Goal: Task Accomplishment & Management: Manage account settings

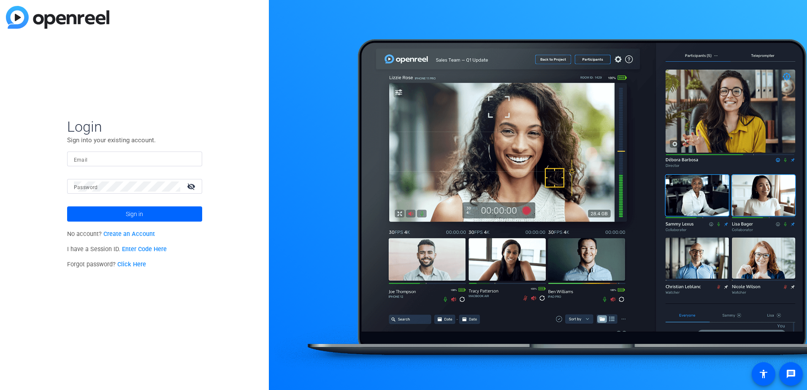
type input "[PERSON_NAME][EMAIL_ADDRESS][PERSON_NAME][DOMAIN_NAME]"
click at [160, 212] on span at bounding box center [134, 214] width 135 height 20
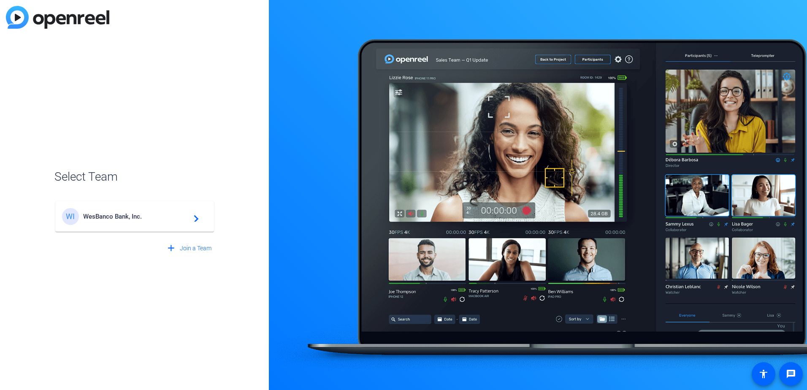
click at [132, 228] on mat-card-content "WI WesBanco Bank, Inc. navigate_next" at bounding box center [134, 216] width 159 height 30
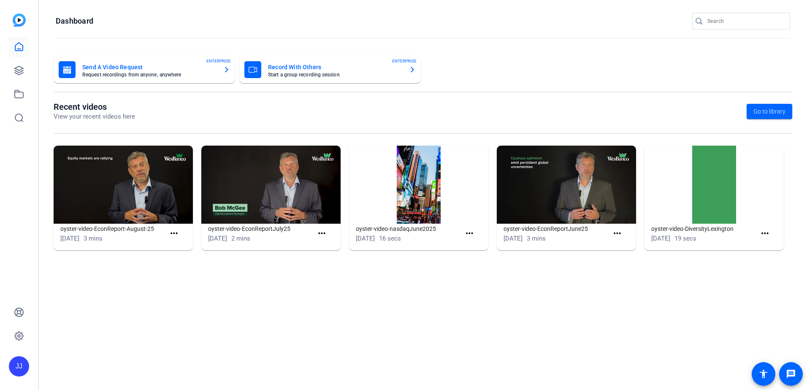
click at [481, 260] on div "Send A Video Request Request recordings from anyone, anywhere ENTERPRISE Record…" at bounding box center [423, 159] width 768 height 222
click at [15, 98] on icon at bounding box center [19, 94] width 8 height 8
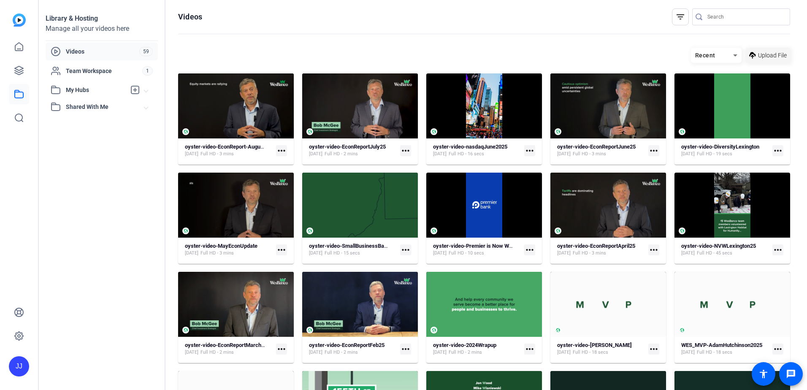
click at [777, 56] on span "Upload File" at bounding box center [772, 55] width 29 height 9
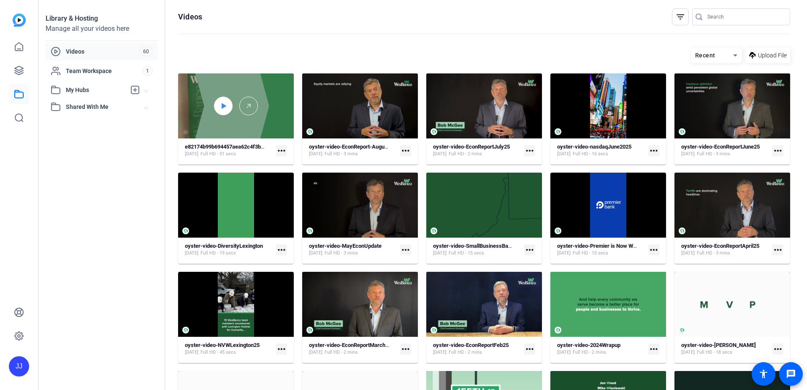
click at [224, 104] on icon at bounding box center [223, 106] width 7 height 10
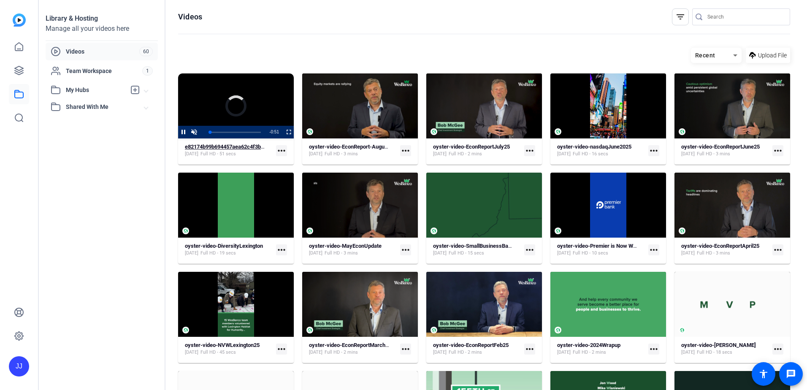
click at [249, 146] on strong "e82174b99b694457aea62c4f3bc7728c" at bounding box center [232, 147] width 94 height 6
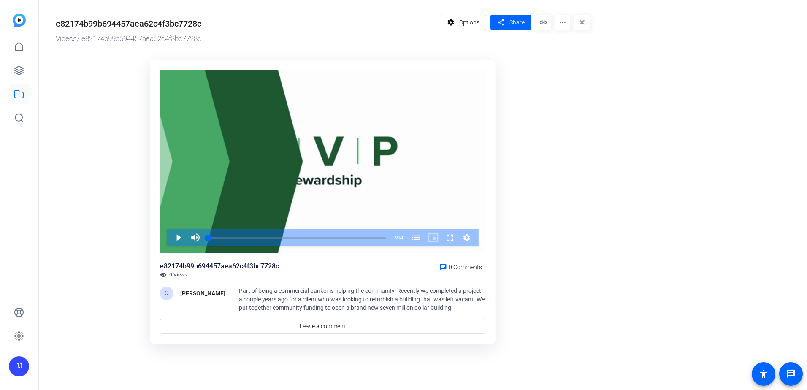
click at [592, 196] on div "e82174b99b694457aea62c4f3bc7728c Videos / e82174b99b694457aea62c4f3bc7728c sett…" at bounding box center [318, 178] width 559 height 357
click at [473, 26] on span "Options" at bounding box center [469, 22] width 20 height 16
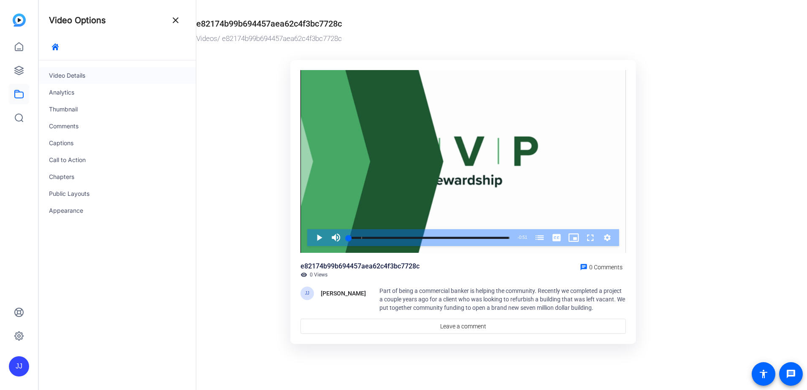
click at [94, 77] on div "Video Details" at bounding box center [117, 75] width 157 height 17
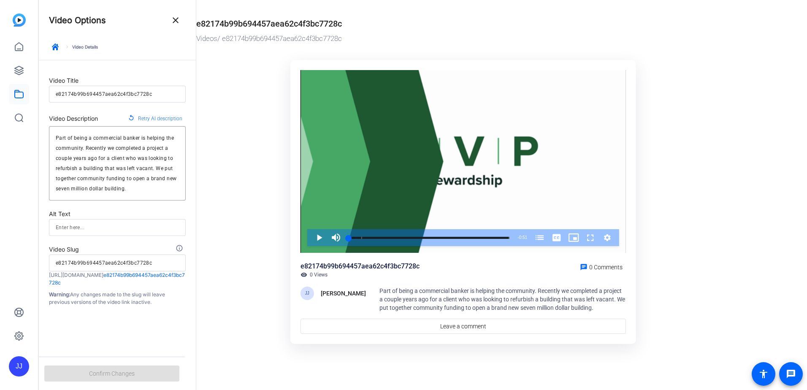
click at [127, 89] on div "e82174b99b694457aea62c4f3bc7728c" at bounding box center [117, 94] width 123 height 17
click at [126, 90] on input "e82174b99b694457aea62c4f3bc7728c" at bounding box center [117, 94] width 123 height 10
type input "o"
type input "oy"
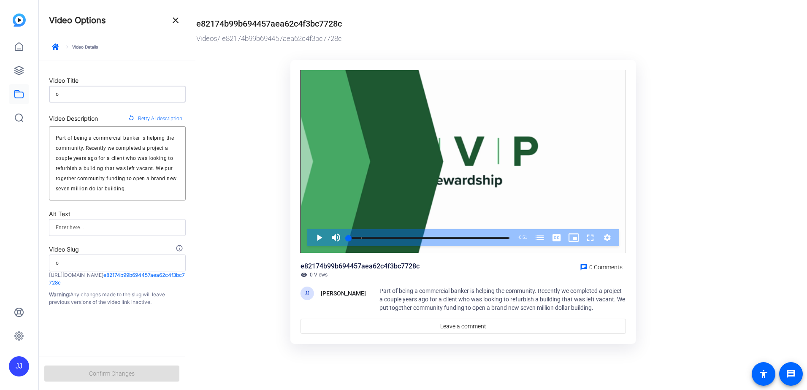
type input "oy"
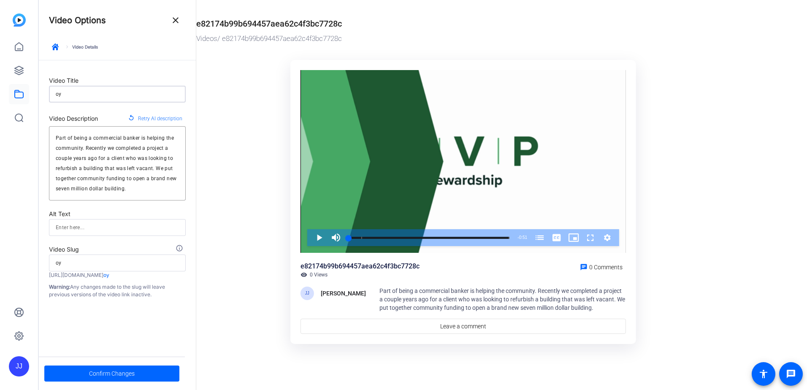
type input "oys"
type input "oyst"
type input "oyste"
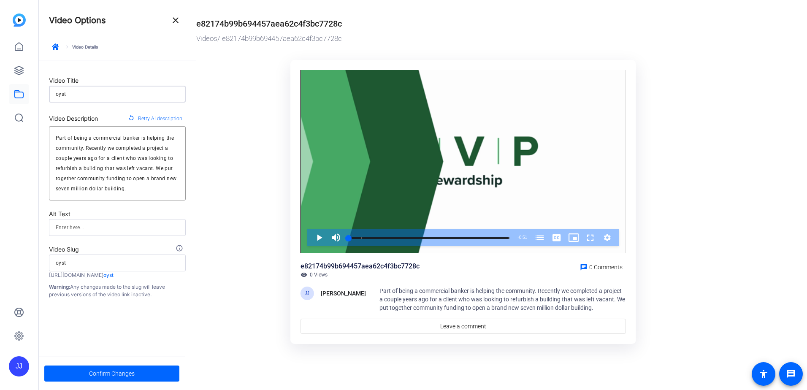
type input "oyste"
type input "oyster"
type input "oyster-"
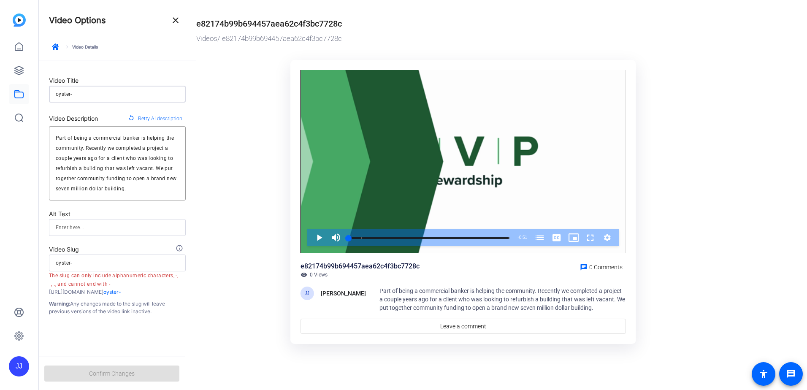
type input "oyster"
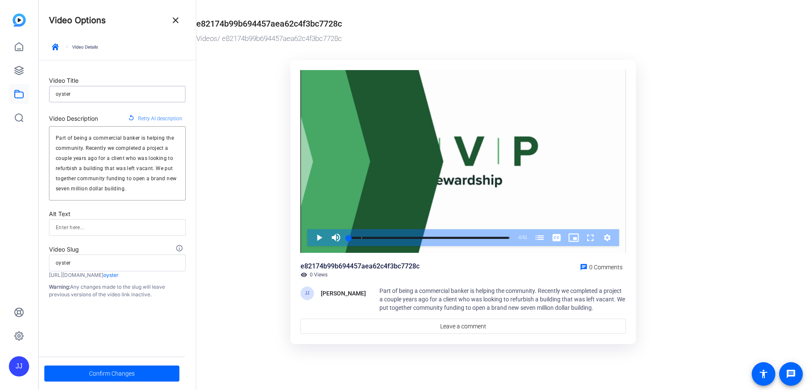
type input "oyste"
type input "oyst"
type input "oys"
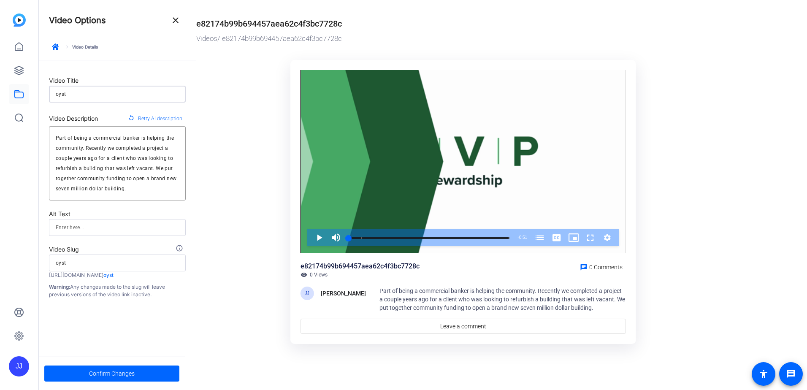
type input "oys"
type input "o"
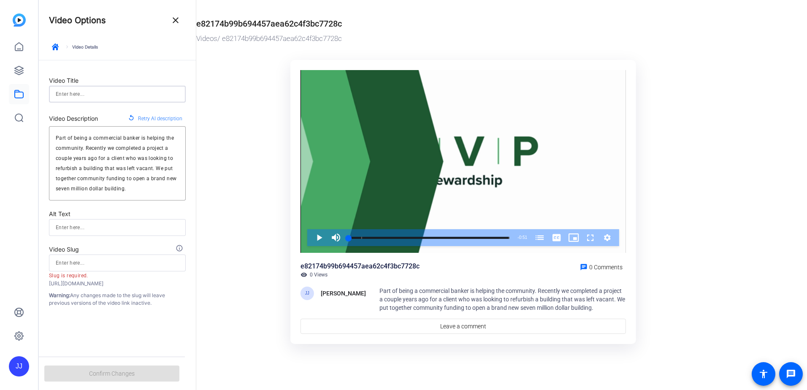
type input "o"
type input "oy"
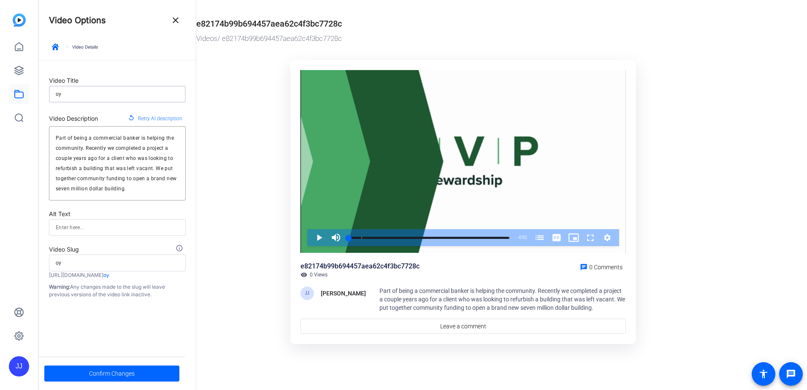
type input "oys"
type input "oyst"
type input "oyste"
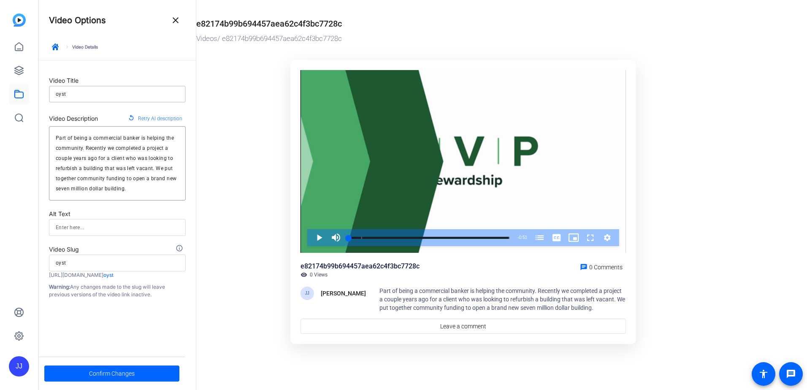
type input "oyste"
type input "oyster"
type input "oyster-"
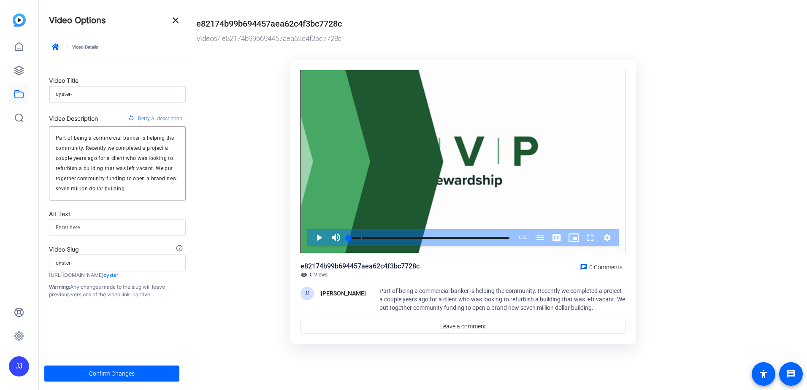
type input "oyster-s"
type input "oyster-so"
type input "oyster-soc"
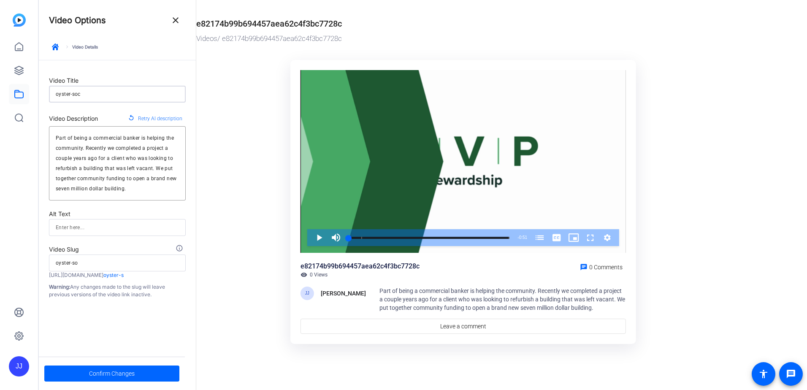
type input "oyster-soc"
type input "oyster-[PERSON_NAME]"
type input "oyster-social"
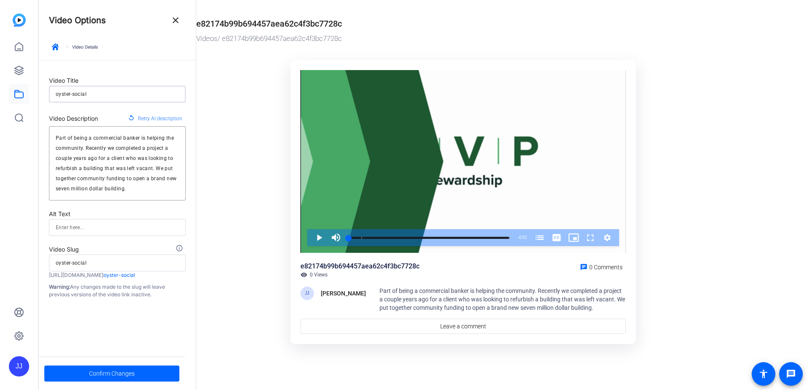
type input "oyster-social-"
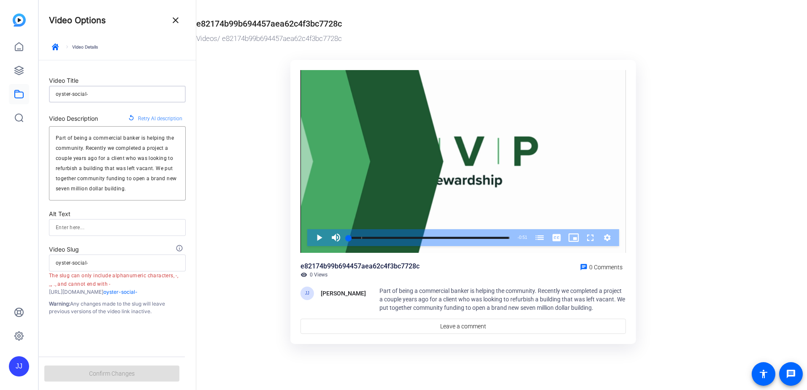
type input "oyster-social-M"
type input "oyster-social-m"
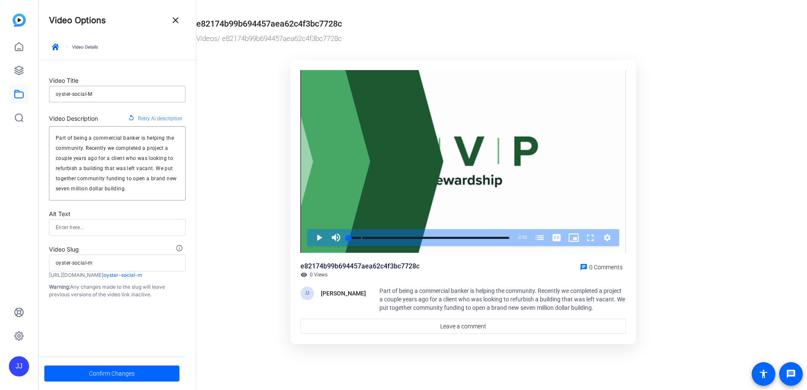
type input "oyster-social-MV"
type input "oyster-social-mv"
type input "oyster-social-MVP"
type input "oyster-social-mvp"
type input "oyster-social-MVPs"
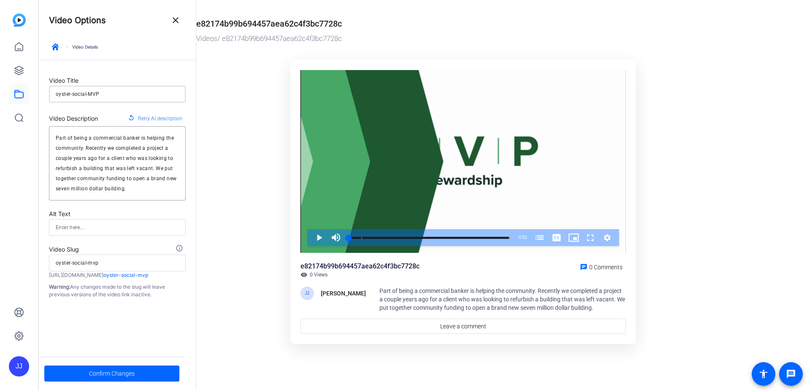
type input "oyster-social-mvps"
type input "oyster-social-MVPst"
type input "oyster-social-mvpst"
type input "oyster-social-MVPstw"
type input "oyster-social-mvpstw"
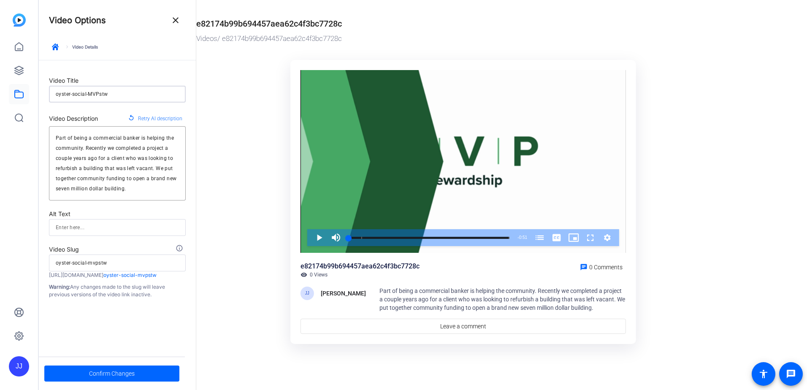
type input "oyster-social-MVPstwe"
type input "oyster-social-mvpstwe"
type input "oyster-social-MVPstwea"
type input "oyster-social-mvpstwea"
type input "oyster-social-MVPstwear"
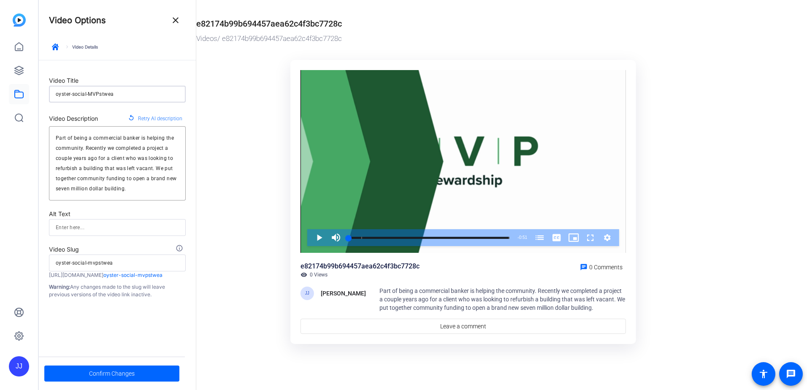
type input "oyster-social-mvpstwear"
type input "oyster-social-MVPstweard"
type input "oyster-social-mvpstweard"
type input "oyster-social-MVPstweards"
type input "oyster-social-mvpstweards"
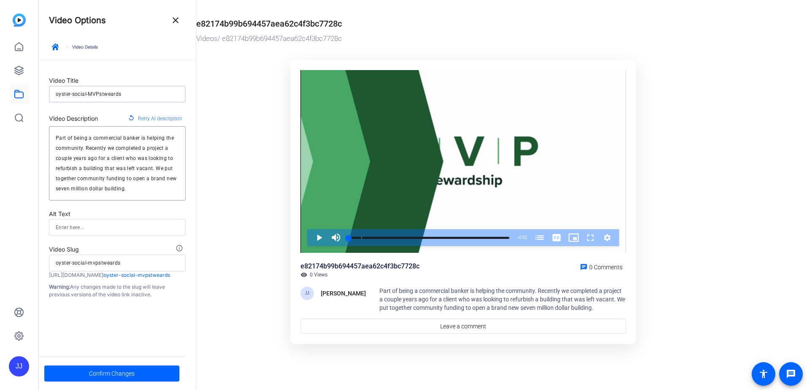
type input "oyster-social-MVPstweardsh"
type input "oyster-social-mvpstweardsh"
type input "oyster-social-MVPstweardshi"
type input "oyster-social-mvpstweardshi"
type input "oyster-social-MVPstweardship"
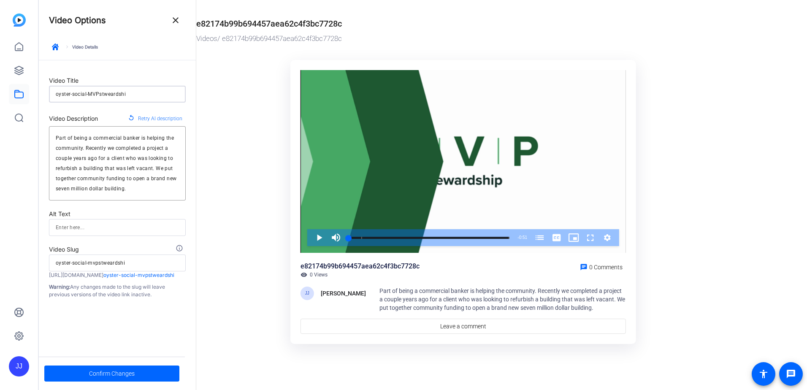
type input "oyster-social-mvpstweardship"
type input "oyster-social-MVPstweardship-"
type input "oyster-social-mvpstweardship-"
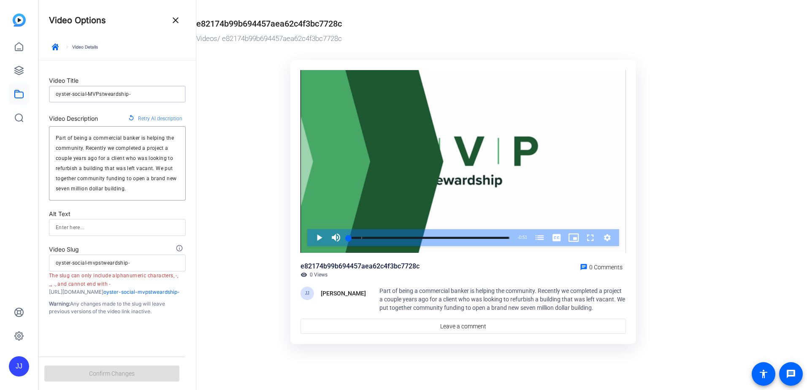
type input "oyster-social-MVPstweardship"
type input "oyster-social-mvpstweardship"
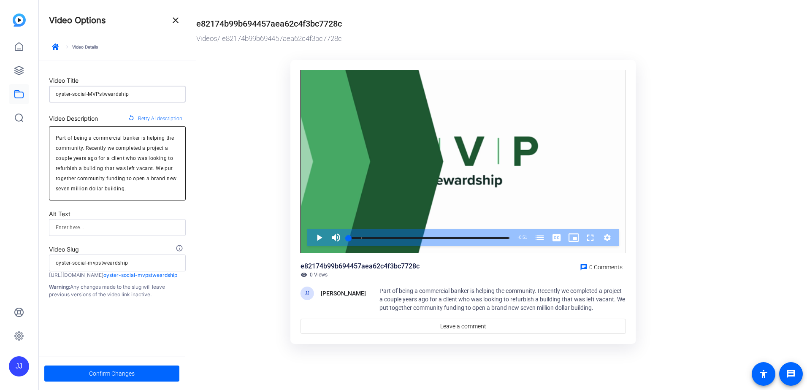
type input "oyster-social-MVPstweardship"
click at [88, 150] on textarea "Part of being a commercial banker is helping the community. Recently we complet…" at bounding box center [117, 163] width 123 height 61
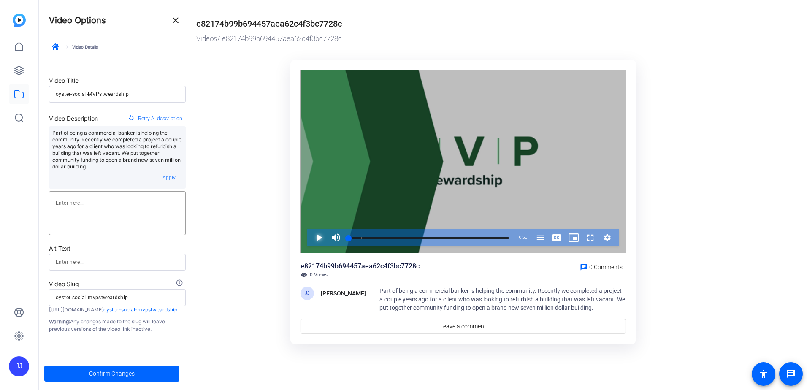
click at [311, 234] on span "Video Player" at bounding box center [311, 237] width 0 height 17
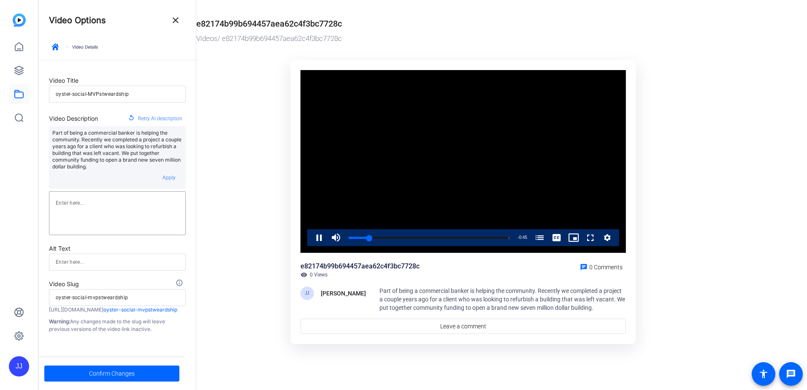
click at [149, 92] on input "oyster-social-MVPstweardship" at bounding box center [117, 94] width 123 height 10
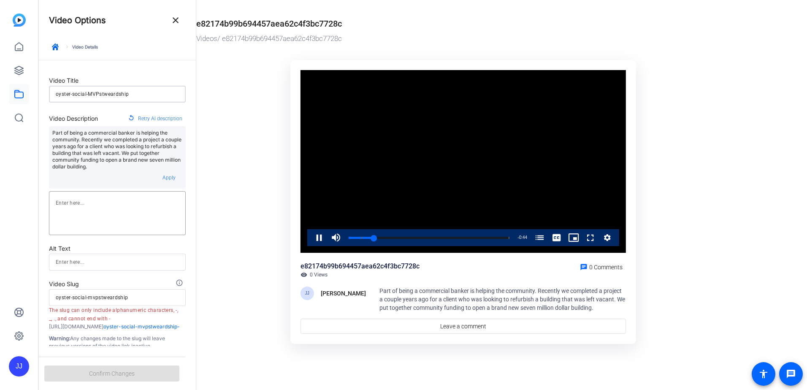
type input "oyster-social-MVPstweardship-"
type input "oyster-social-mvpstweardship-"
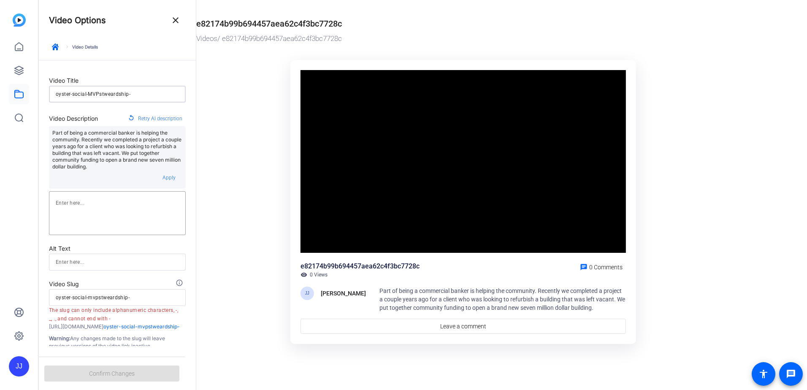
type input "oyster-social-MVPstweardship-B"
type input "oyster-social-mvpstweardship-b"
type input "oyster-social-MVPstweardship-Br"
type input "oyster-social-mvpstweardship-br"
type input "oyster-social-MVPstweardship-Bra"
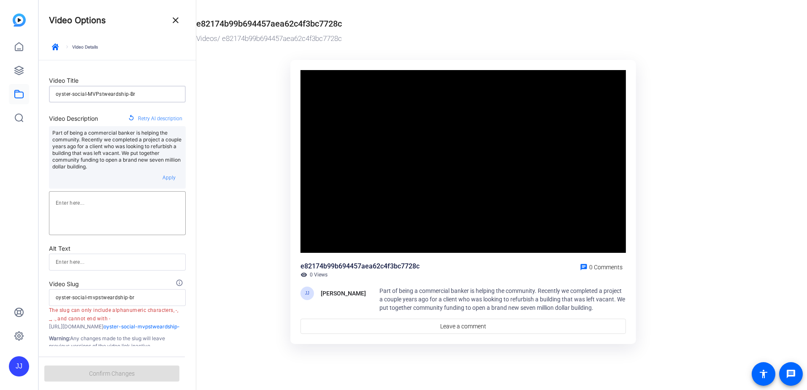
type input "oyster-social-mvpstweardship-bra"
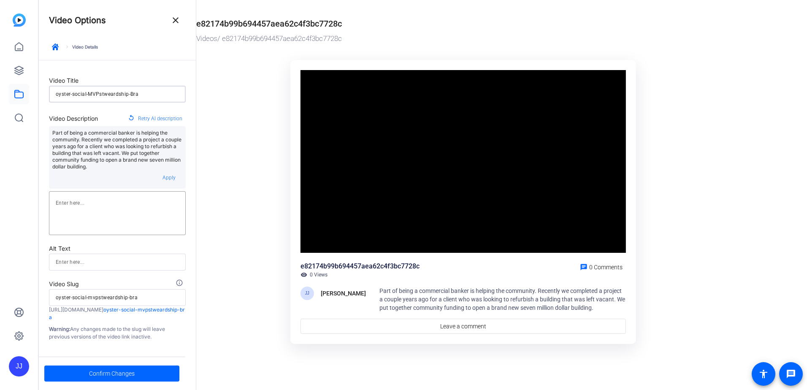
type input "oyster-social-MVPstweardship-Bran"
type input "oyster-social-mvpstweardship-bran"
type input "oyster-social-MVPstweardship-Bra"
type input "oyster-social-mvpstweardship-bra"
type input "oyster-social-MVPstweardship-[PERSON_NAME]"
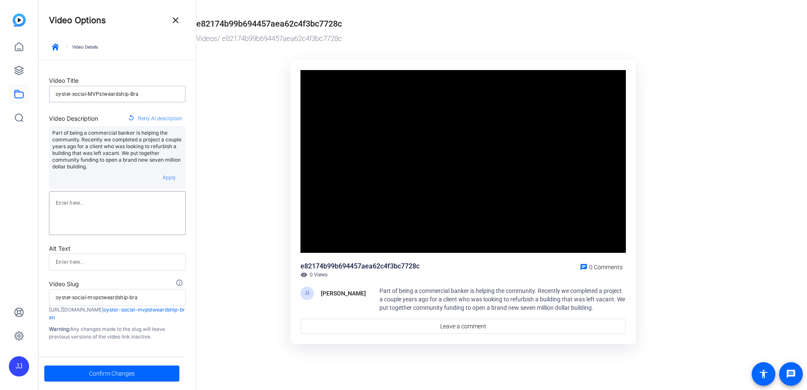
type input "oyster-social-mvpstweardship-[PERSON_NAME]"
type input "oyster-social-MVPstweardship-[PERSON_NAME]"
type input "oyster-social-mvpstweardship-[PERSON_NAME]"
type input "oyster-social-MVPstweardship-[PERSON_NAME]"
type input "oyster-social-mvpstweardship-[PERSON_NAME]"
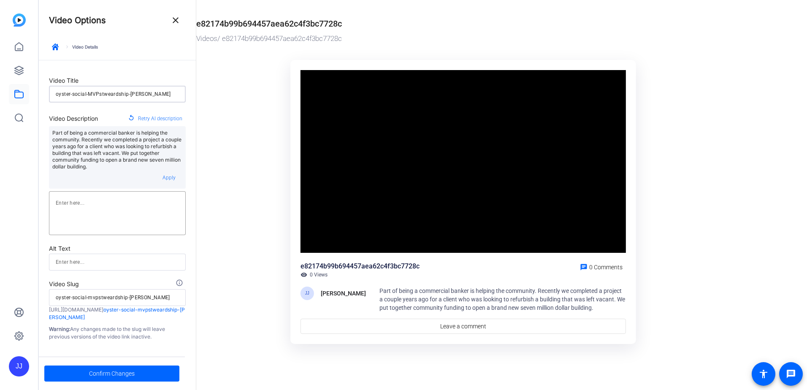
type input "oyster-social-MVPstweardship-BradP"
type input "oyster-social-mvpstweardship-bradp"
type input "oyster-social-MVPstweardship-BradPu"
type input "oyster-social-mvpstweardship-bradpu"
type input "oyster-social-MVPstweardship-BradPul"
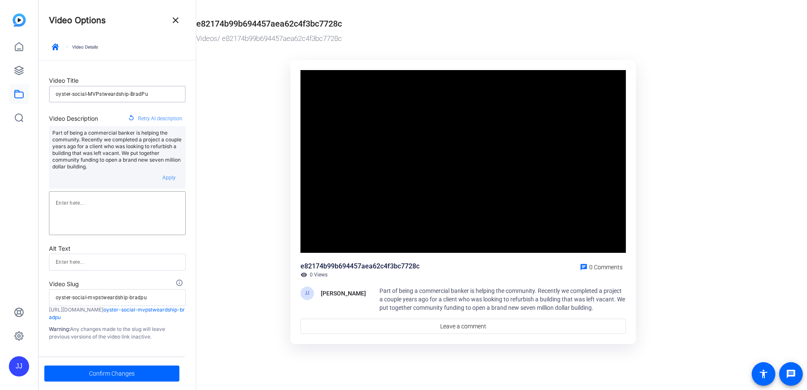
type input "oyster-social-mvpstweardship-bradpul"
type input "oyster-social-MVPstweardship-BradPull"
type input "oyster-social-mvpstweardship-bradpull"
type input "oyster-social-MVPstweardship-[PERSON_NAME]"
type input "oyster-social-mvpstweardship-bradpully"
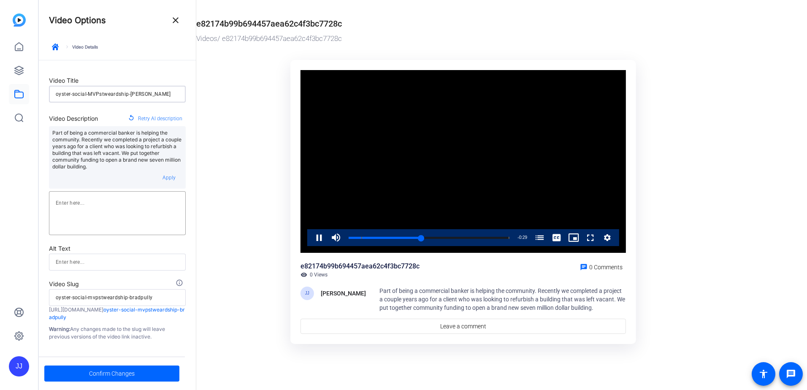
type input "oyster-social-MVPstweardship-[PERSON_NAME]"
click at [221, 212] on ktd-grid "Video Player is loading. Play Video Pause Mute Current Time 0:23 / Duration 0:5…" at bounding box center [463, 202] width 534 height 295
click at [126, 376] on span "Confirm Changes" at bounding box center [112, 374] width 46 height 16
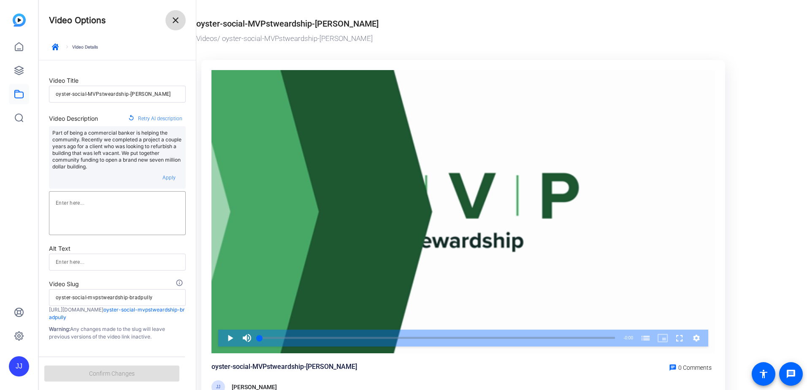
click at [170, 23] on span at bounding box center [175, 20] width 20 height 20
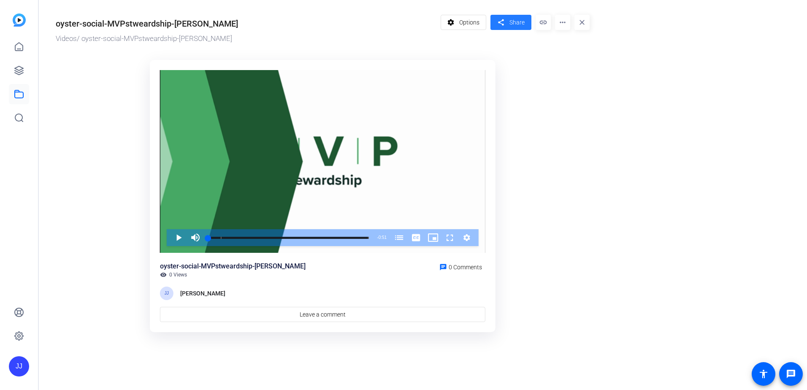
click at [514, 26] on span "Share" at bounding box center [517, 22] width 15 height 9
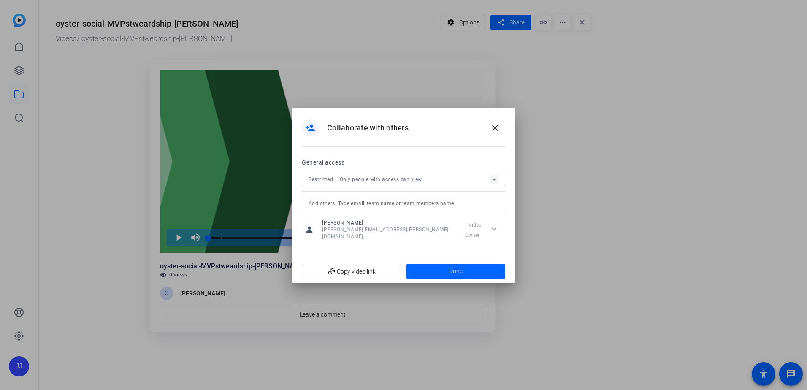
click at [486, 186] on div "Restricted – Only people with access can view" at bounding box center [404, 180] width 190 height 14
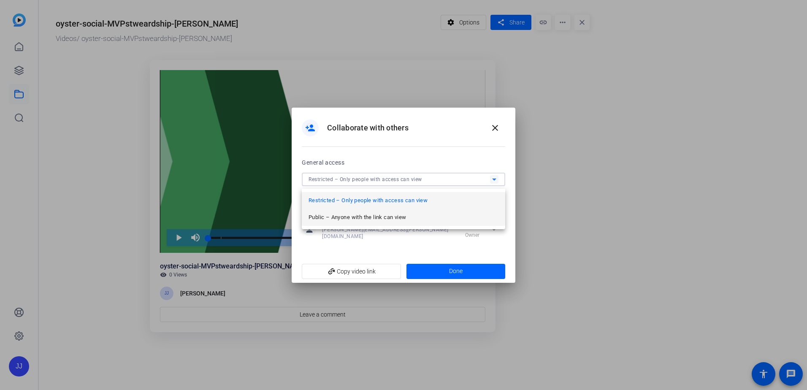
click at [375, 219] on span "Public – Anyone with the link can view" at bounding box center [358, 217] width 98 height 10
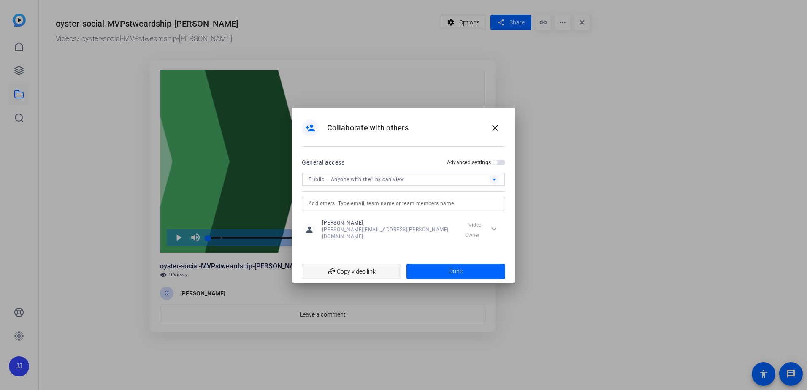
click at [337, 269] on mat-icon "add_link" at bounding box center [332, 272] width 14 height 14
click at [466, 269] on span at bounding box center [456, 271] width 99 height 20
